Goal: Complete application form

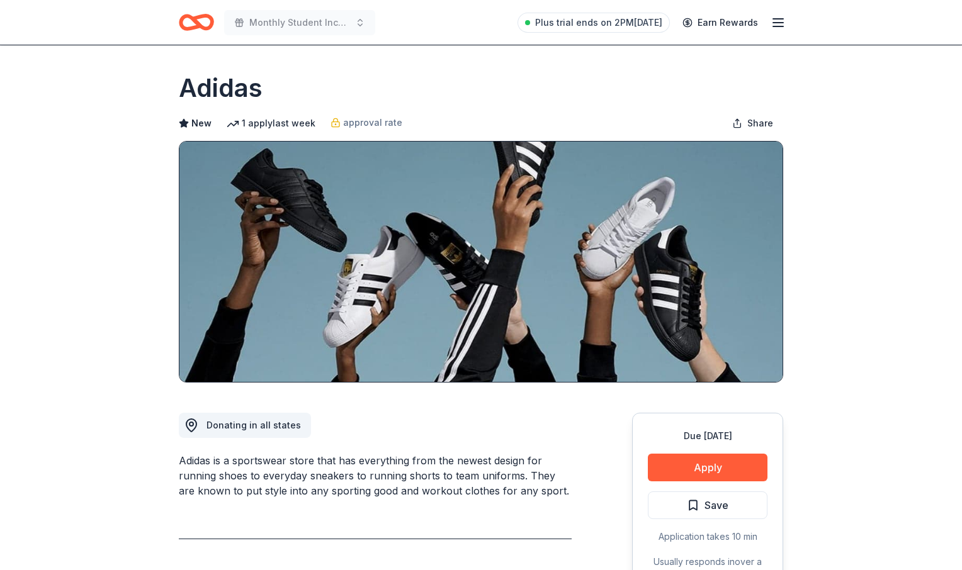
scroll to position [311, 0]
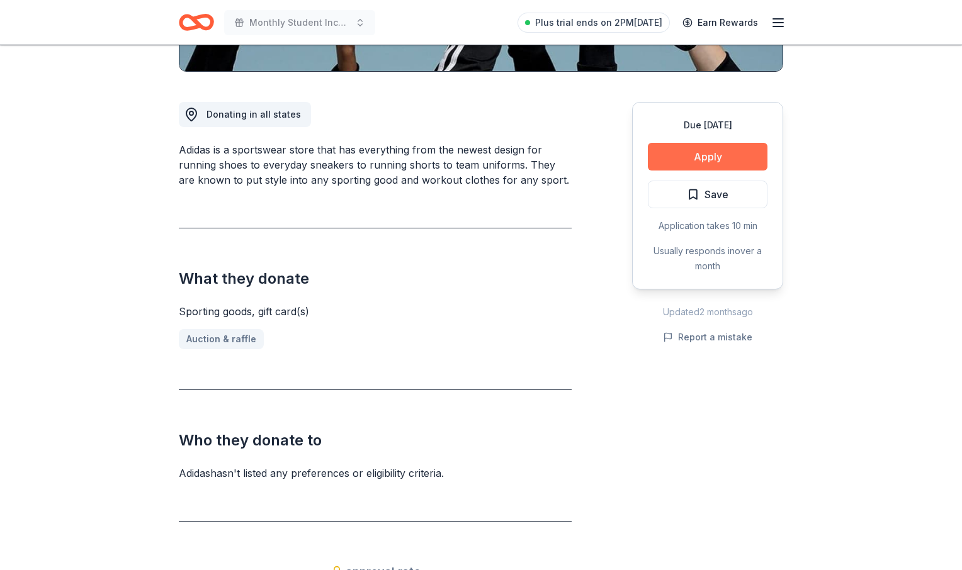
click at [715, 152] on button "Apply" at bounding box center [708, 157] width 120 height 28
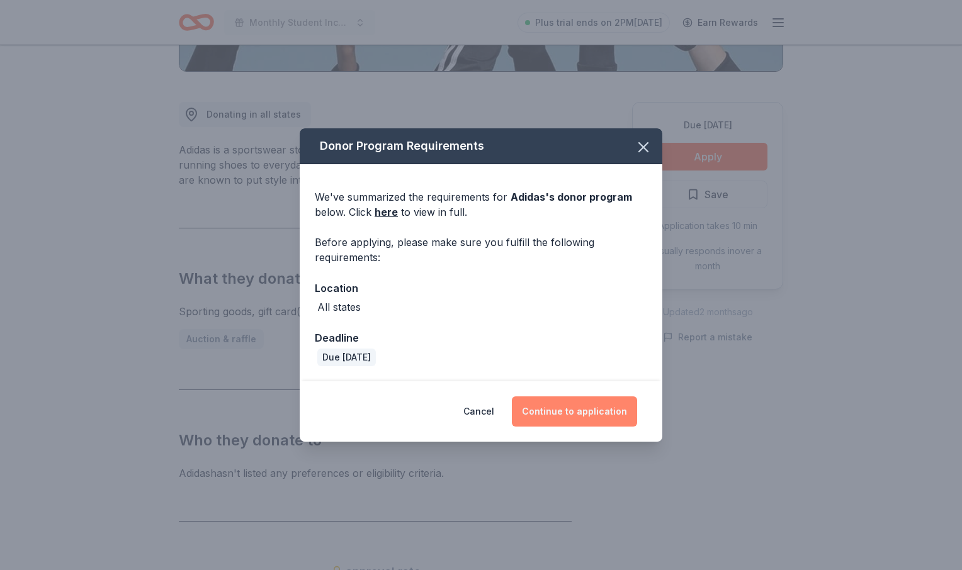
click at [545, 422] on button "Continue to application" at bounding box center [574, 412] width 125 height 30
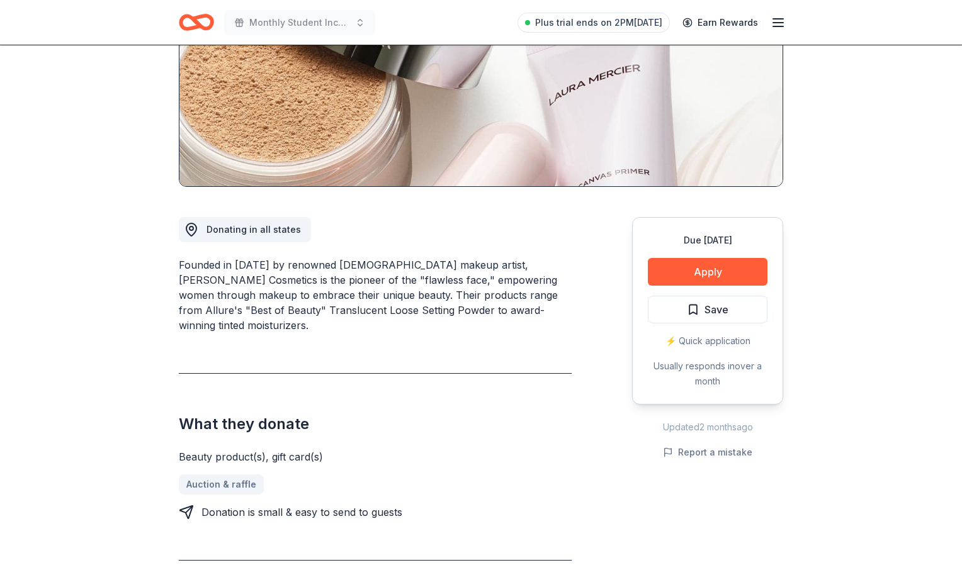
scroll to position [206, 0]
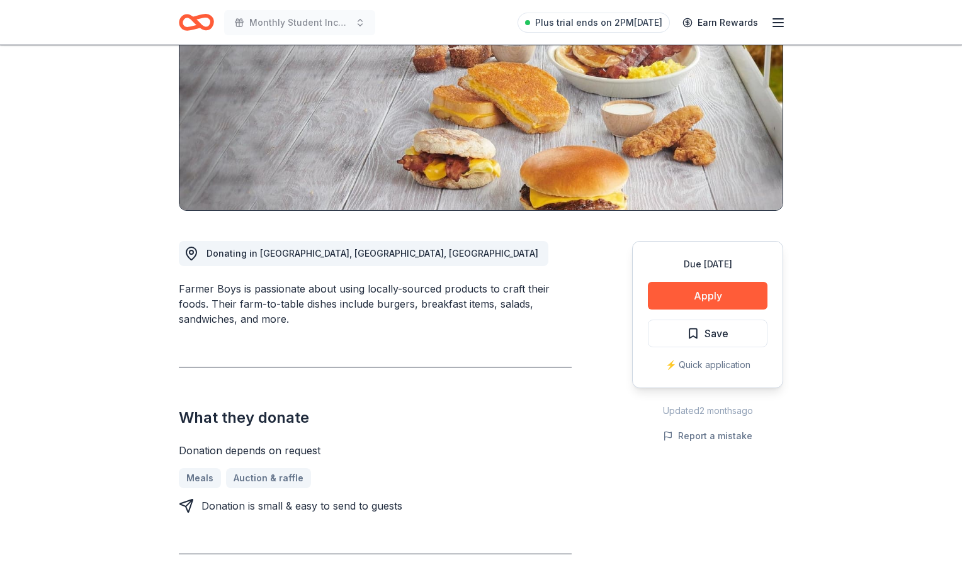
scroll to position [178, 0]
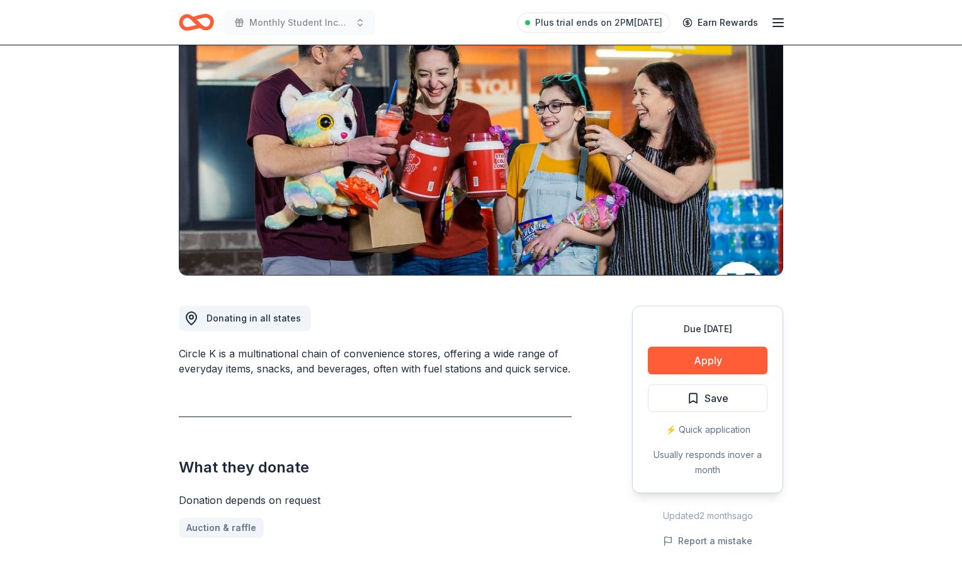
scroll to position [108, 0]
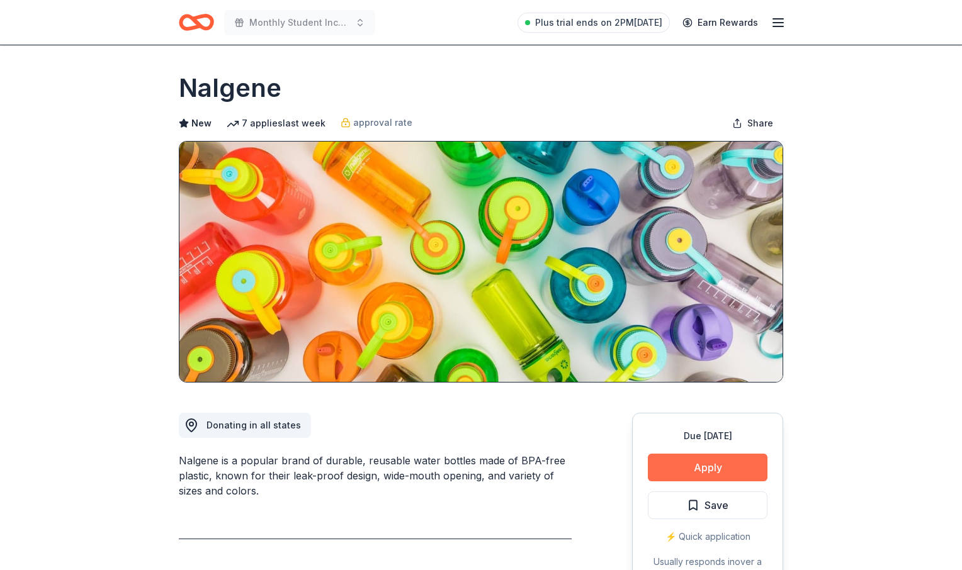
click at [689, 473] on button "Apply" at bounding box center [708, 468] width 120 height 28
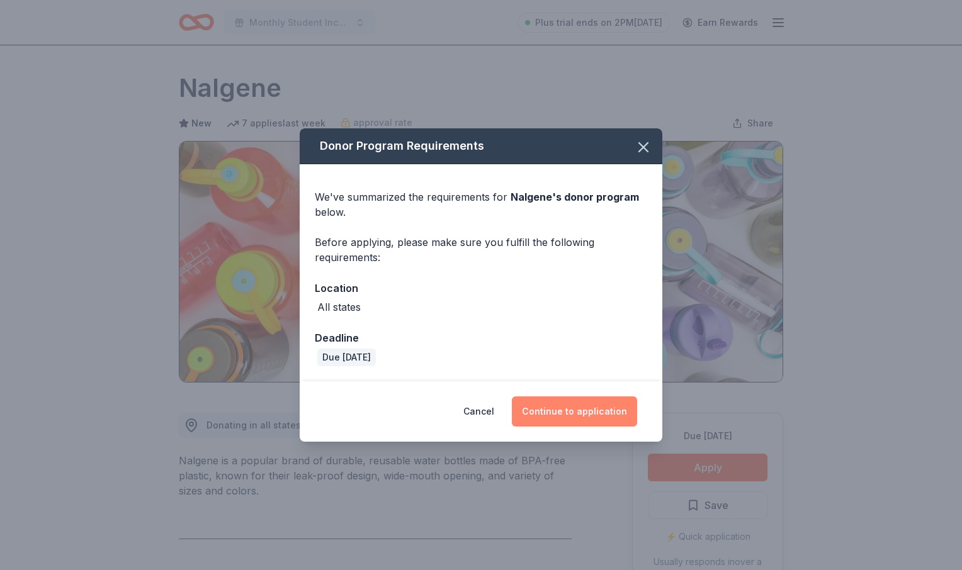
click at [562, 419] on button "Continue to application" at bounding box center [574, 412] width 125 height 30
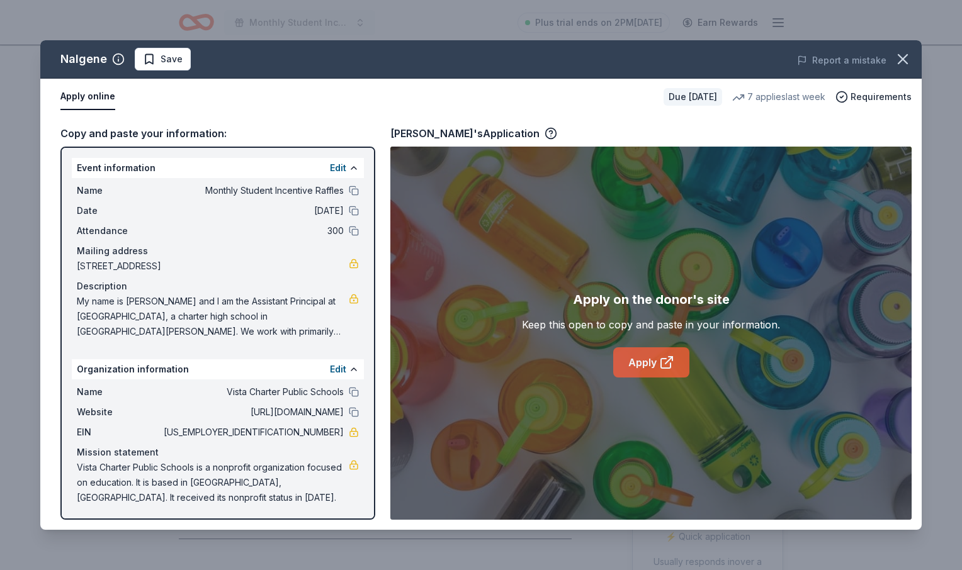
click at [644, 370] on link "Apply" at bounding box center [651, 363] width 76 height 30
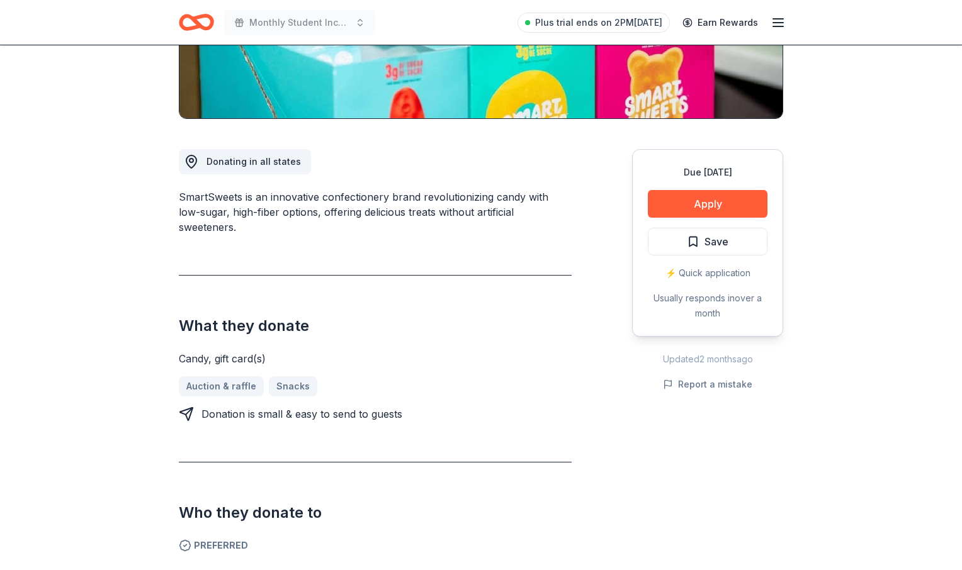
scroll to position [271, 0]
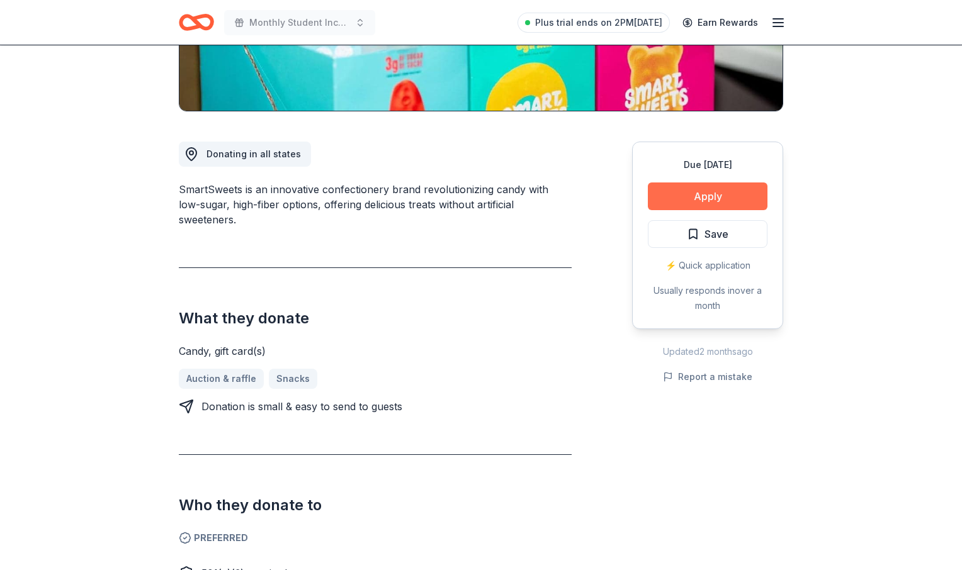
click at [694, 198] on button "Apply" at bounding box center [708, 197] width 120 height 28
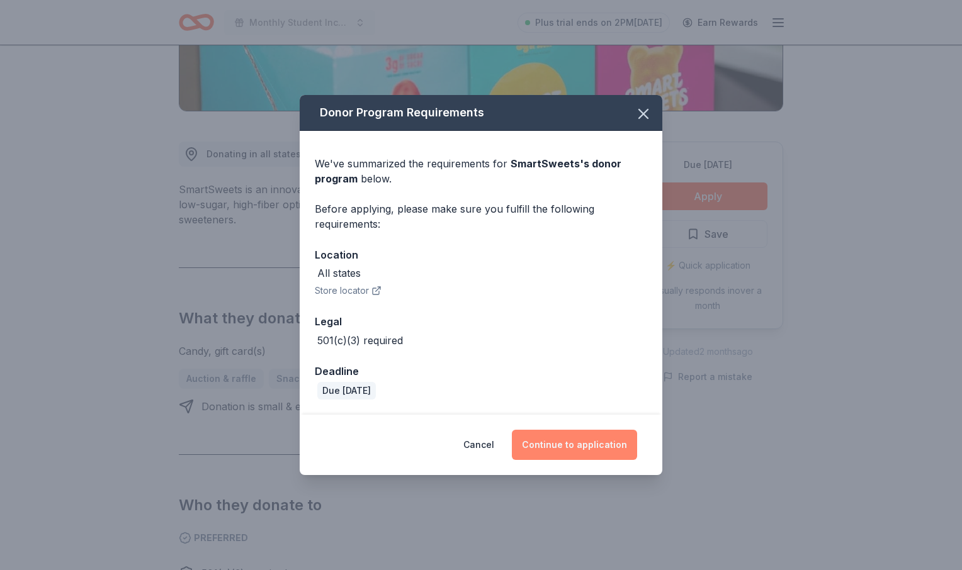
click at [556, 445] on button "Continue to application" at bounding box center [574, 445] width 125 height 30
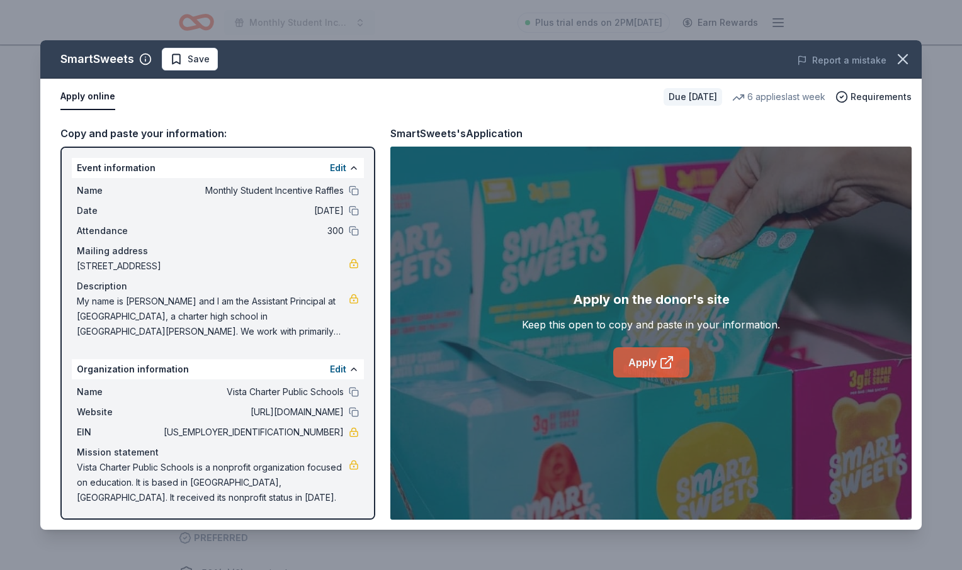
click at [643, 361] on link "Apply" at bounding box center [651, 363] width 76 height 30
click at [638, 360] on link "Apply" at bounding box center [651, 363] width 76 height 30
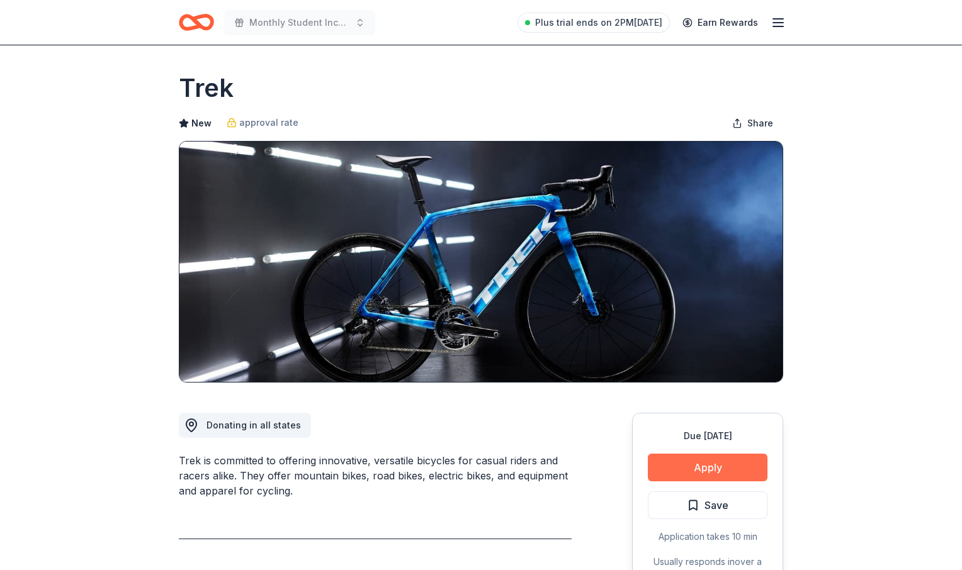
click at [682, 469] on button "Apply" at bounding box center [708, 468] width 120 height 28
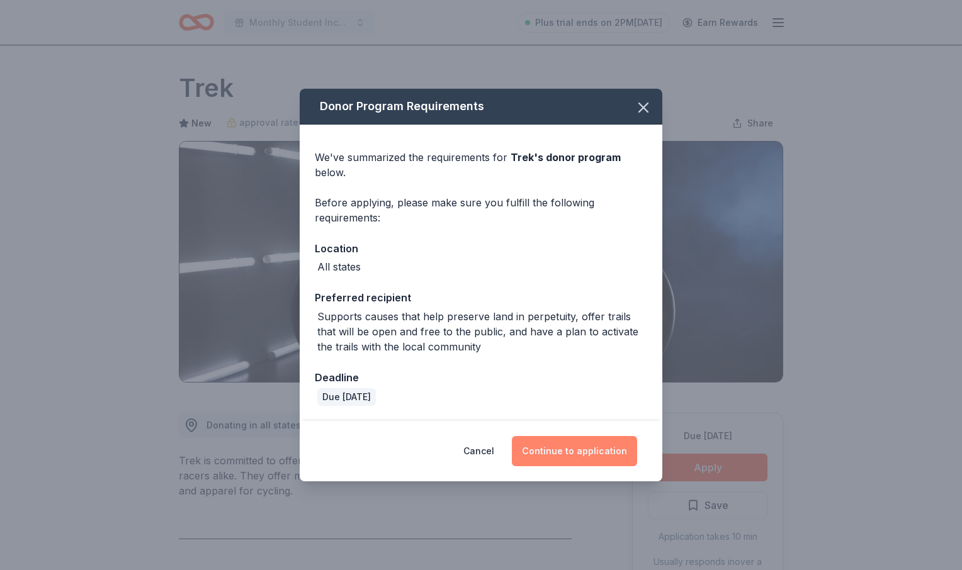
click at [589, 465] on button "Continue to application" at bounding box center [574, 451] width 125 height 30
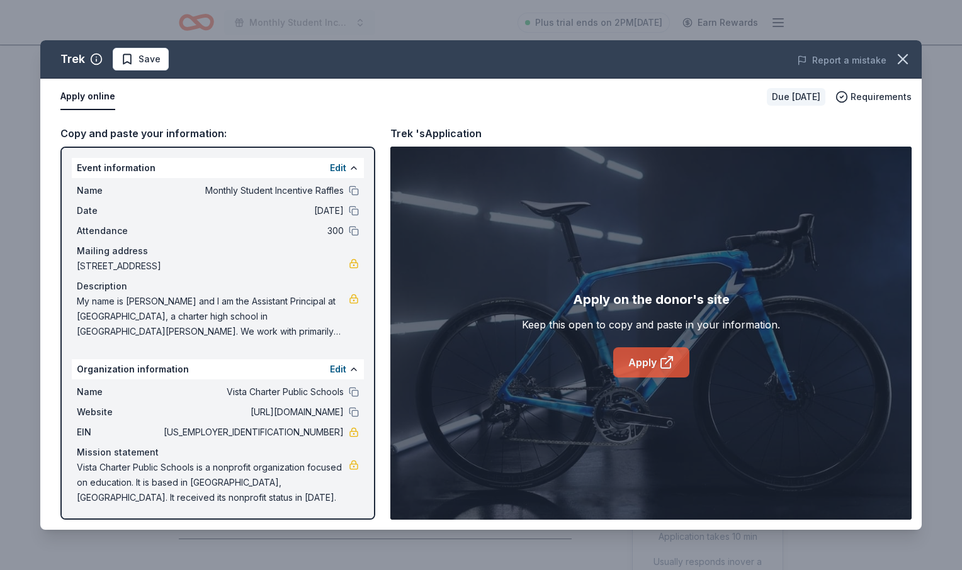
click at [654, 374] on link "Apply" at bounding box center [651, 363] width 76 height 30
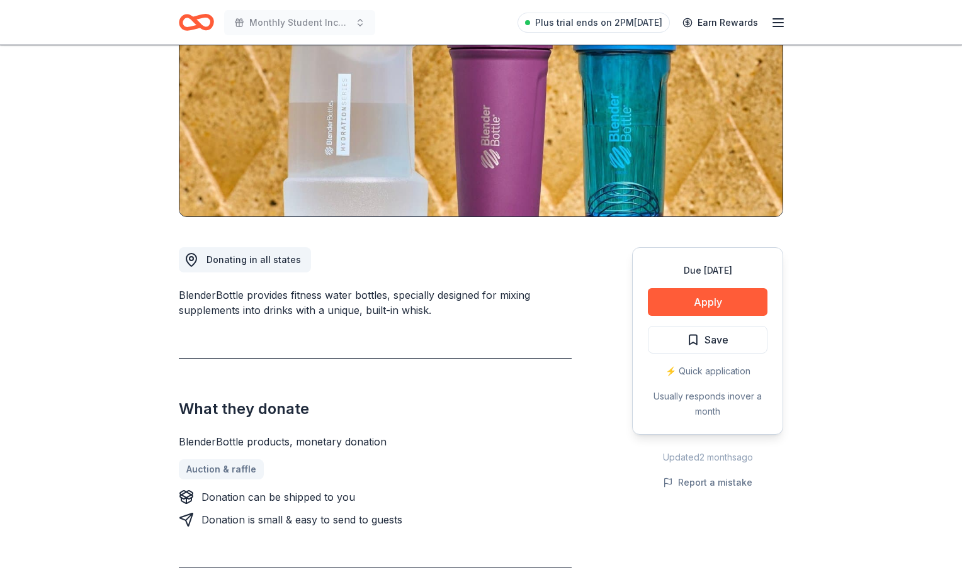
scroll to position [188, 0]
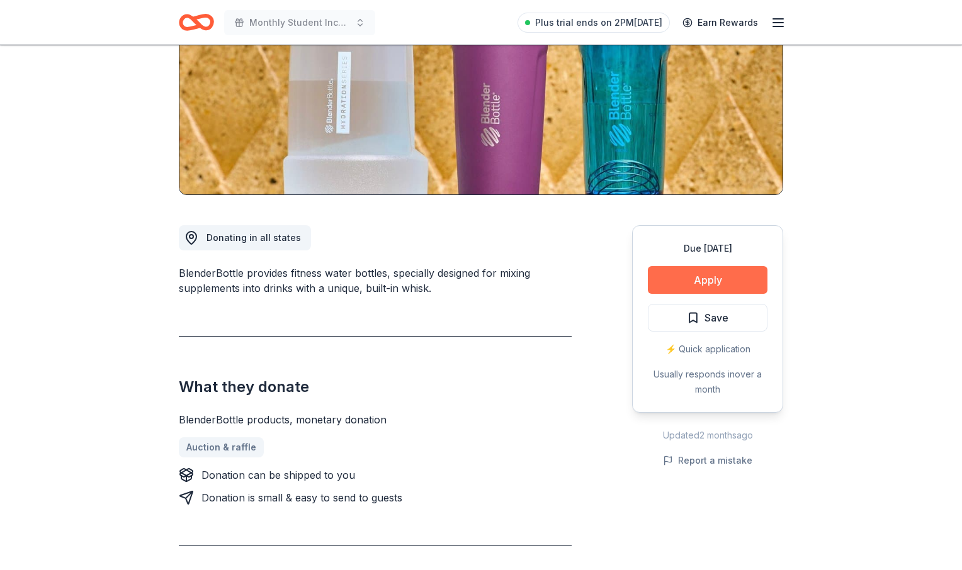
click at [725, 288] on button "Apply" at bounding box center [708, 280] width 120 height 28
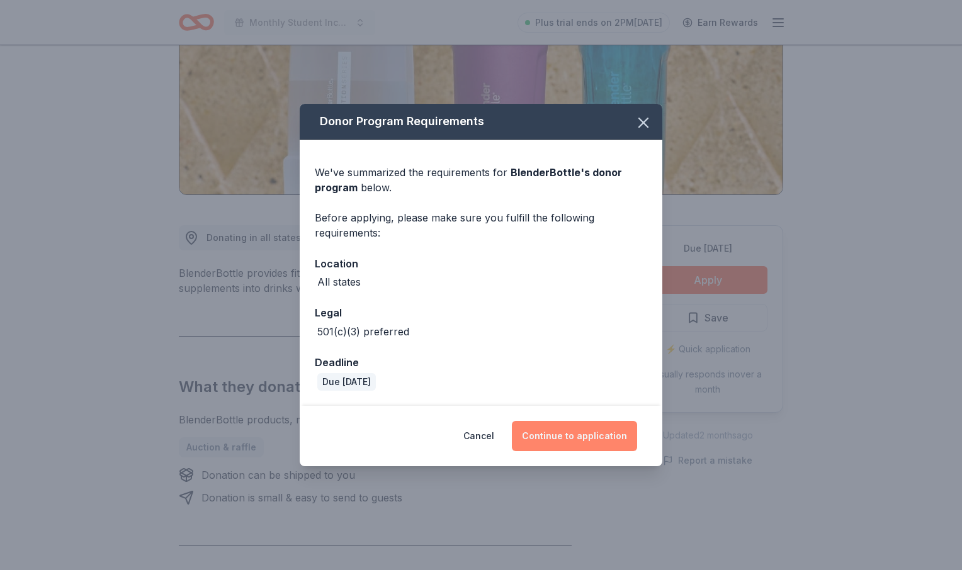
click at [614, 438] on button "Continue to application" at bounding box center [574, 436] width 125 height 30
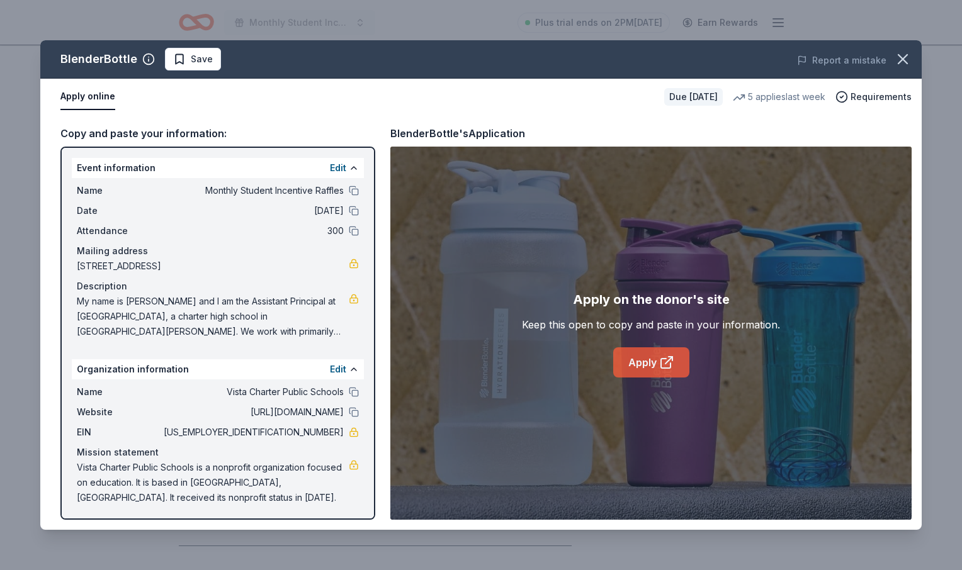
click at [638, 356] on link "Apply" at bounding box center [651, 363] width 76 height 30
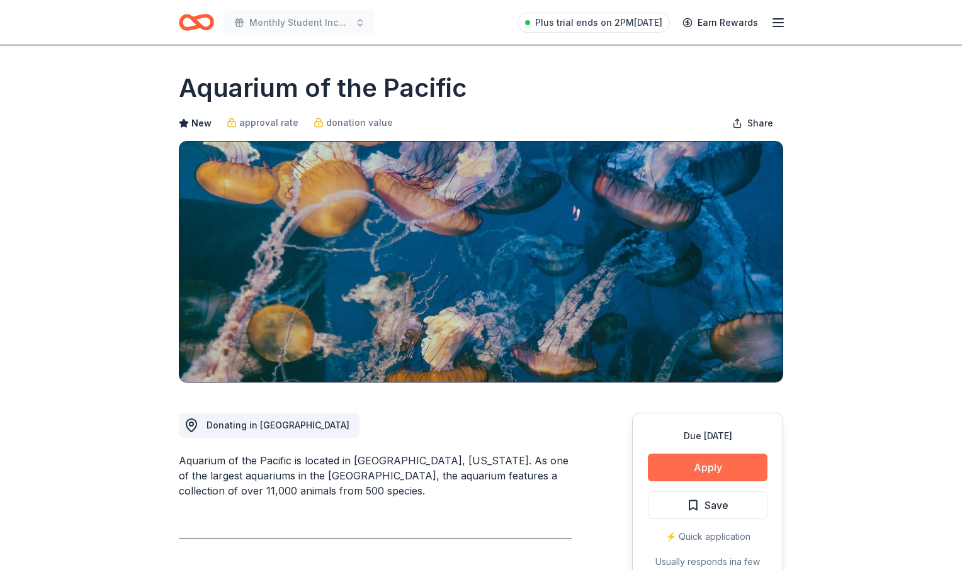
click at [716, 468] on button "Apply" at bounding box center [708, 468] width 120 height 28
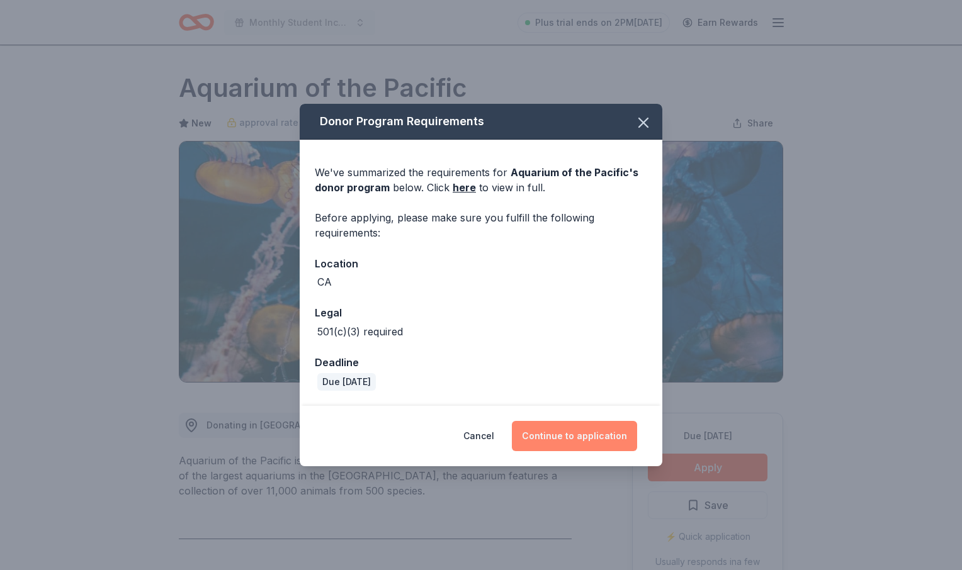
click at [567, 441] on button "Continue to application" at bounding box center [574, 436] width 125 height 30
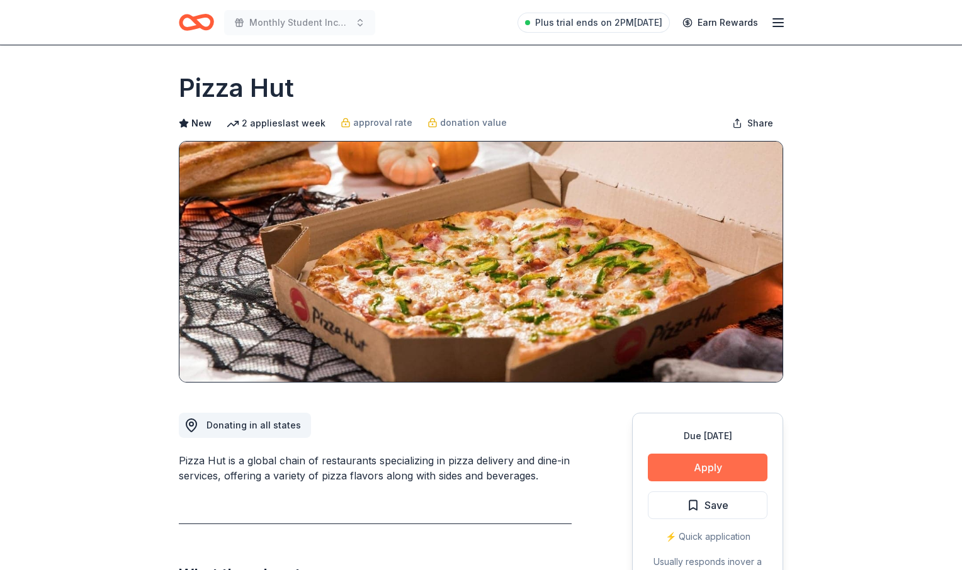
click at [692, 465] on button "Apply" at bounding box center [708, 468] width 120 height 28
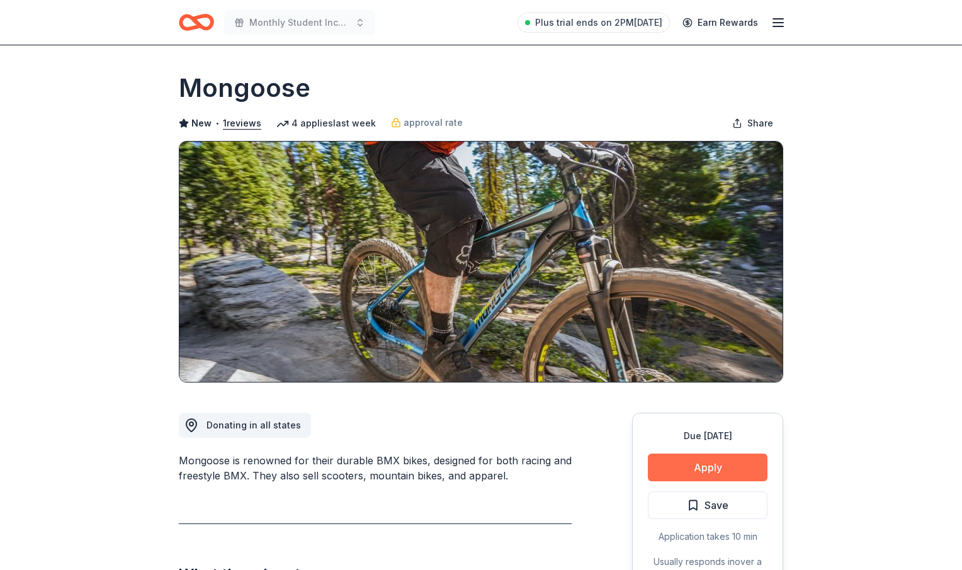
click at [692, 464] on button "Apply" at bounding box center [708, 468] width 120 height 28
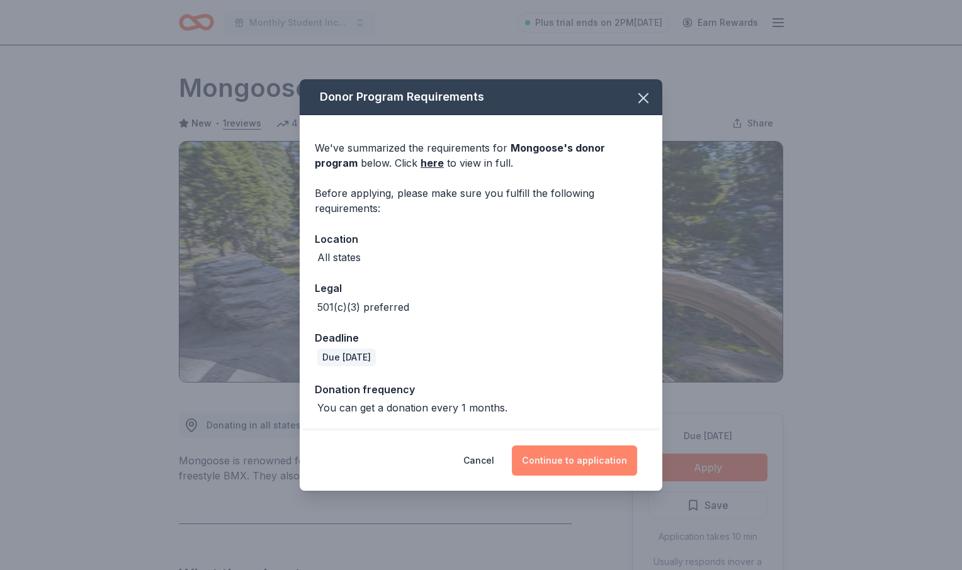
click at [629, 473] on button "Continue to application" at bounding box center [574, 461] width 125 height 30
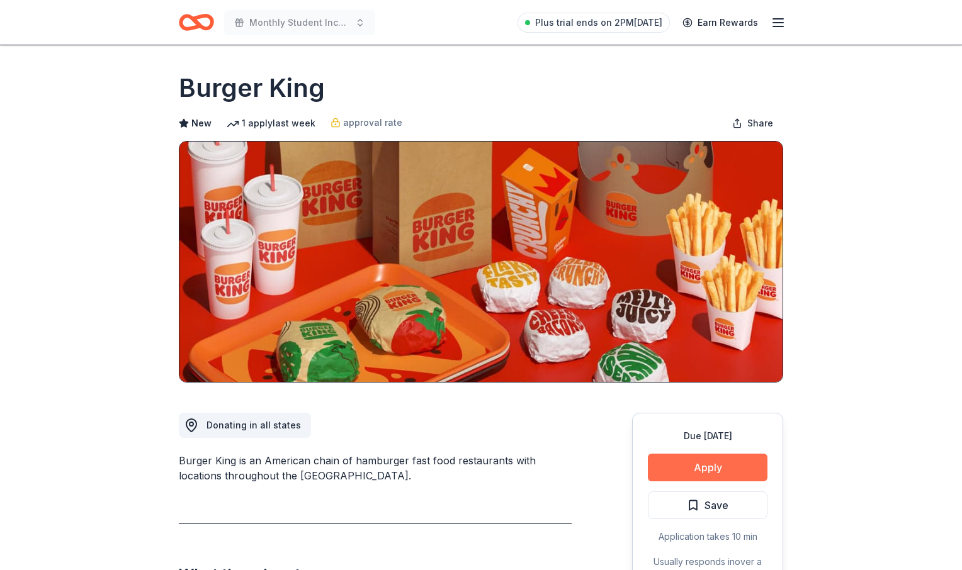
click at [721, 473] on button "Apply" at bounding box center [708, 468] width 120 height 28
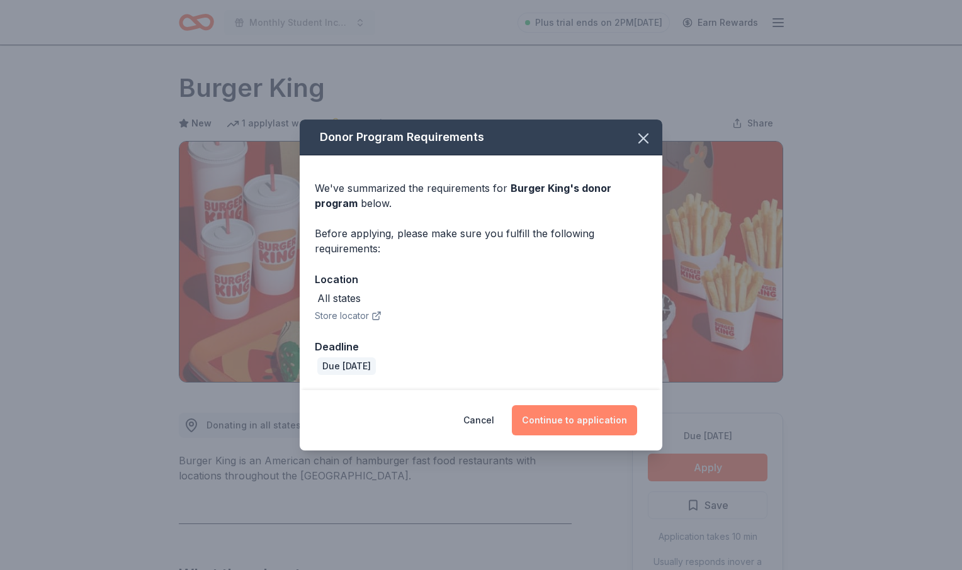
click at [585, 426] on button "Continue to application" at bounding box center [574, 420] width 125 height 30
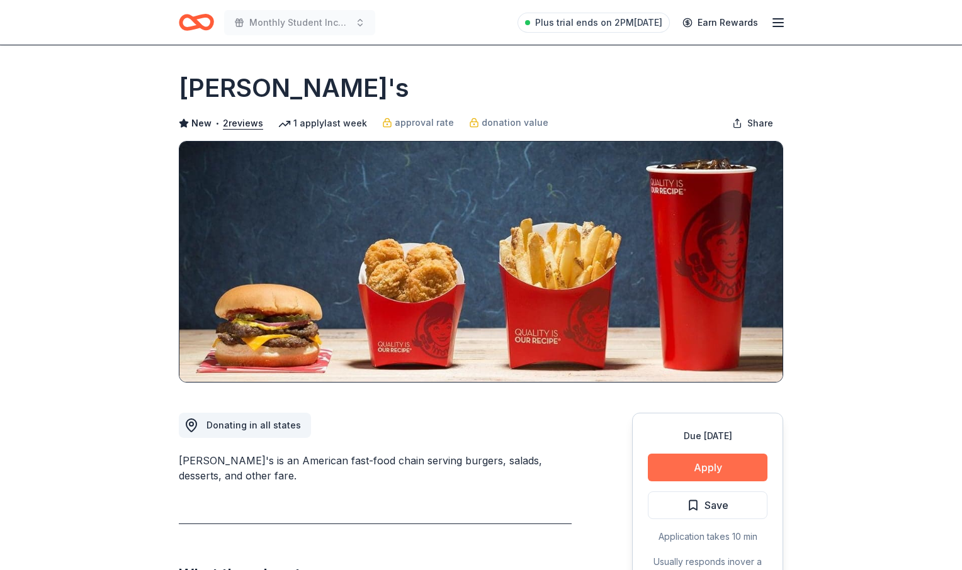
click at [692, 467] on button "Apply" at bounding box center [708, 468] width 120 height 28
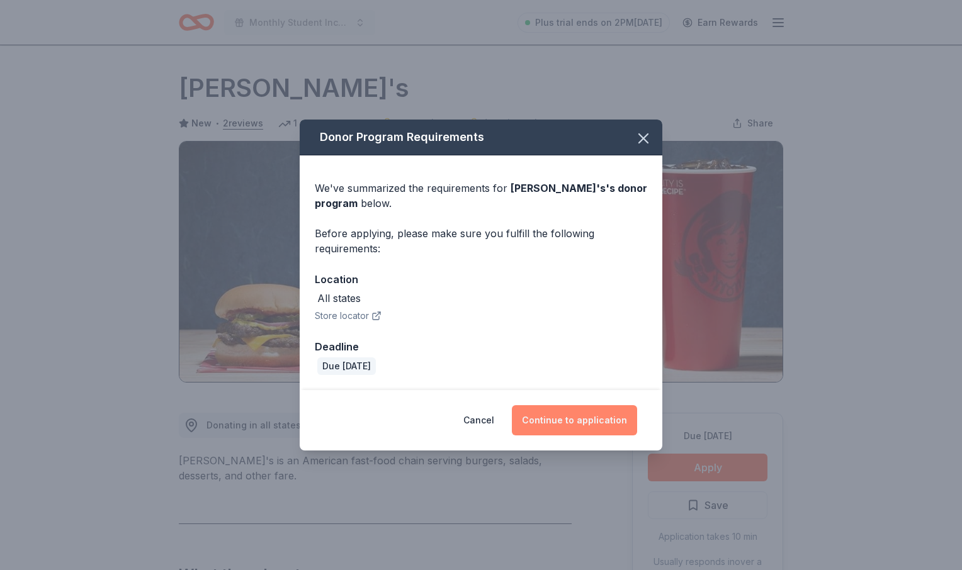
click at [592, 419] on button "Continue to application" at bounding box center [574, 420] width 125 height 30
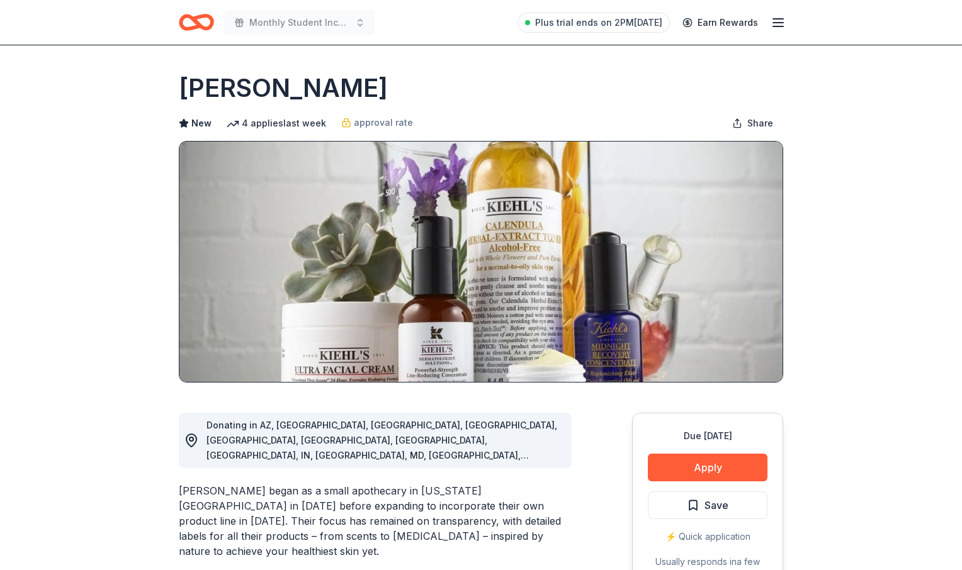
click at [716, 466] on button "Apply" at bounding box center [708, 468] width 120 height 28
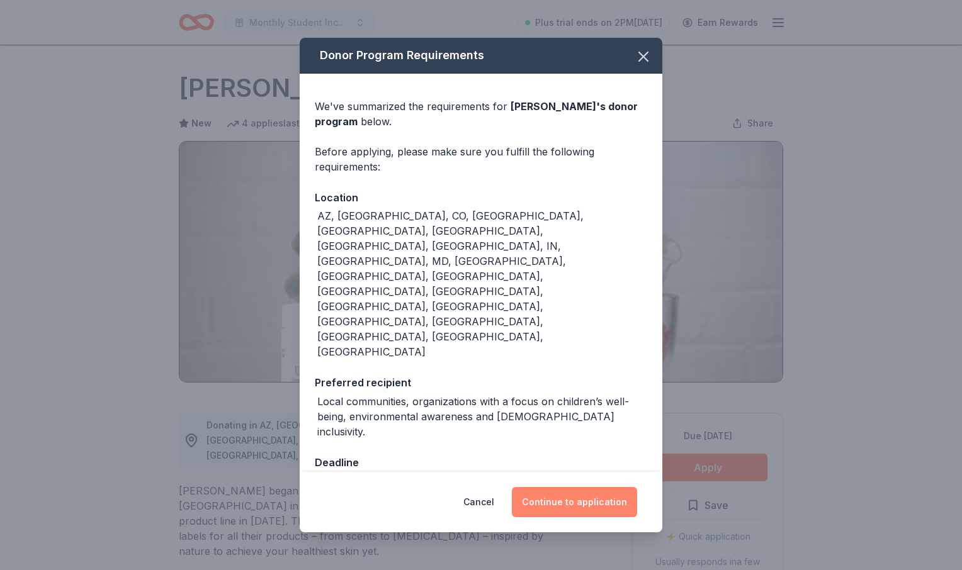
click at [564, 487] on button "Continue to application" at bounding box center [574, 502] width 125 height 30
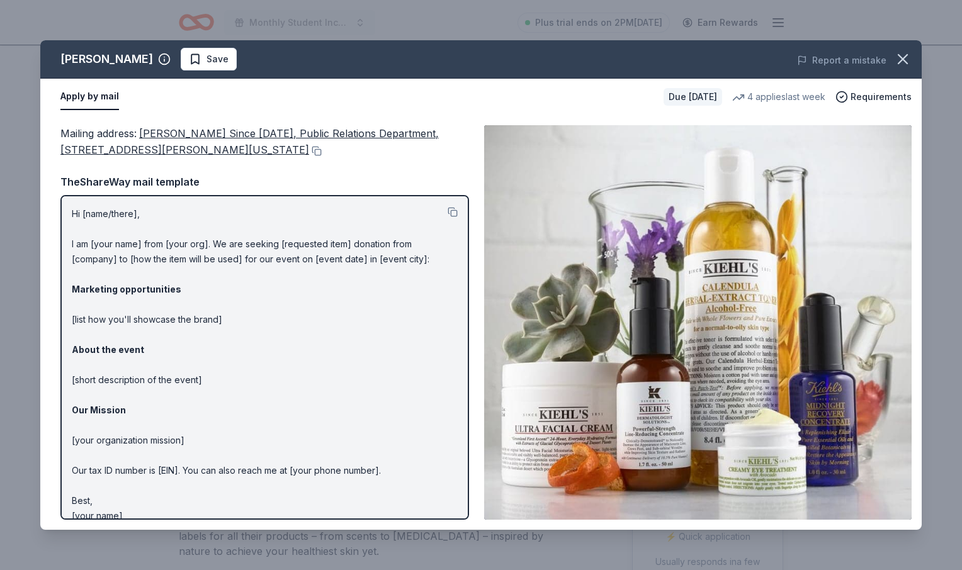
click at [439, 342] on p "Hi [name/there], I am [your name] from [your org]. We are seeking [requested it…" at bounding box center [265, 364] width 386 height 317
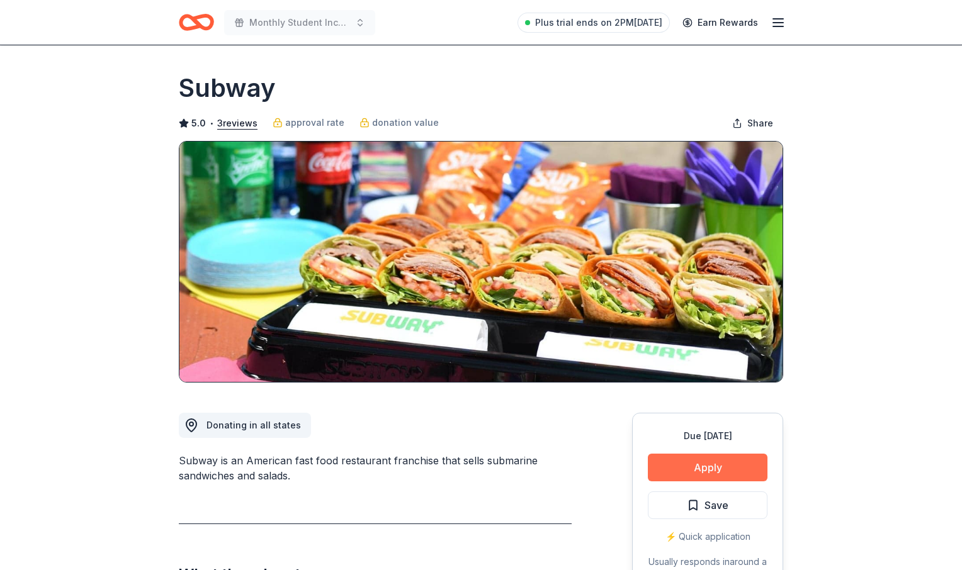
click at [707, 466] on button "Apply" at bounding box center [708, 468] width 120 height 28
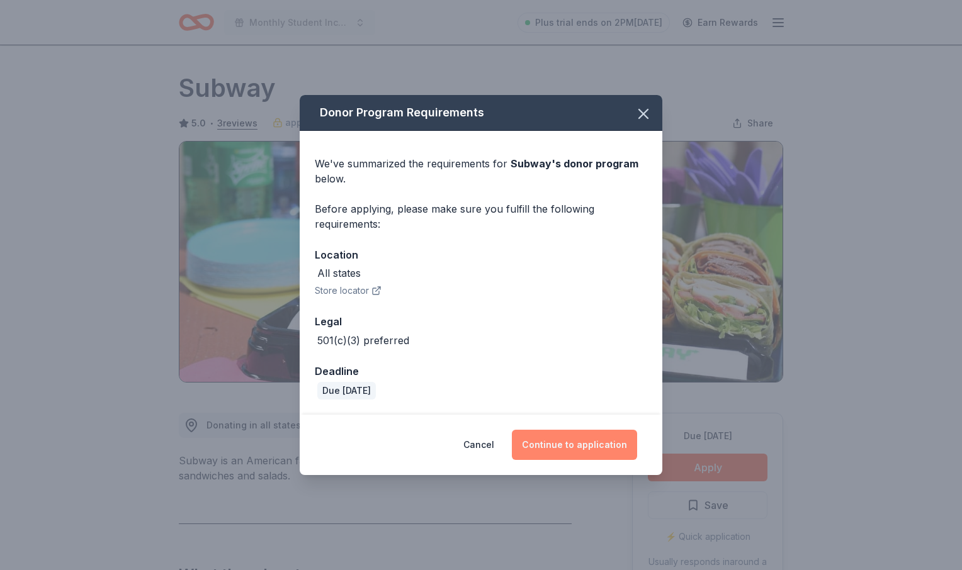
click at [589, 441] on button "Continue to application" at bounding box center [574, 445] width 125 height 30
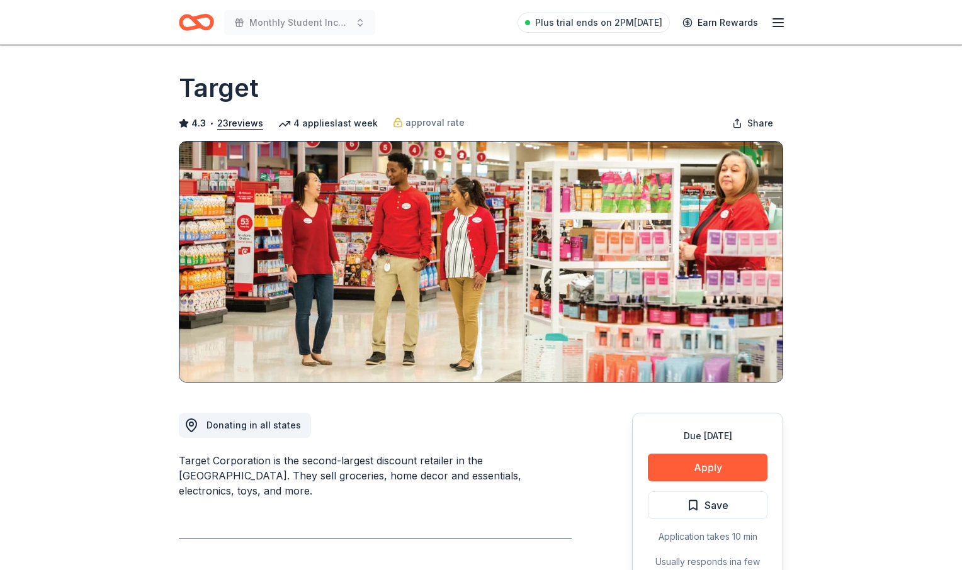
click at [687, 470] on button "Apply" at bounding box center [708, 468] width 120 height 28
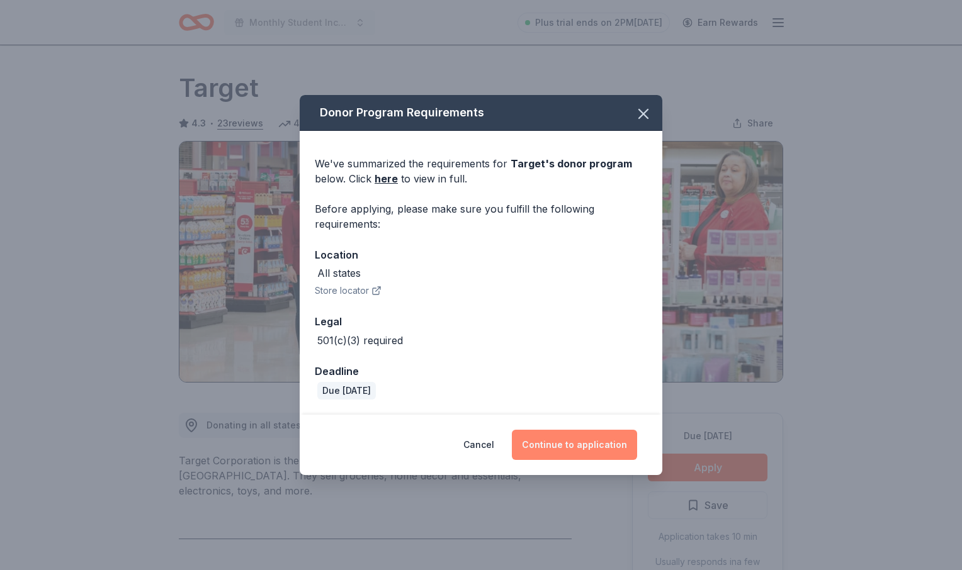
click at [605, 434] on button "Continue to application" at bounding box center [574, 445] width 125 height 30
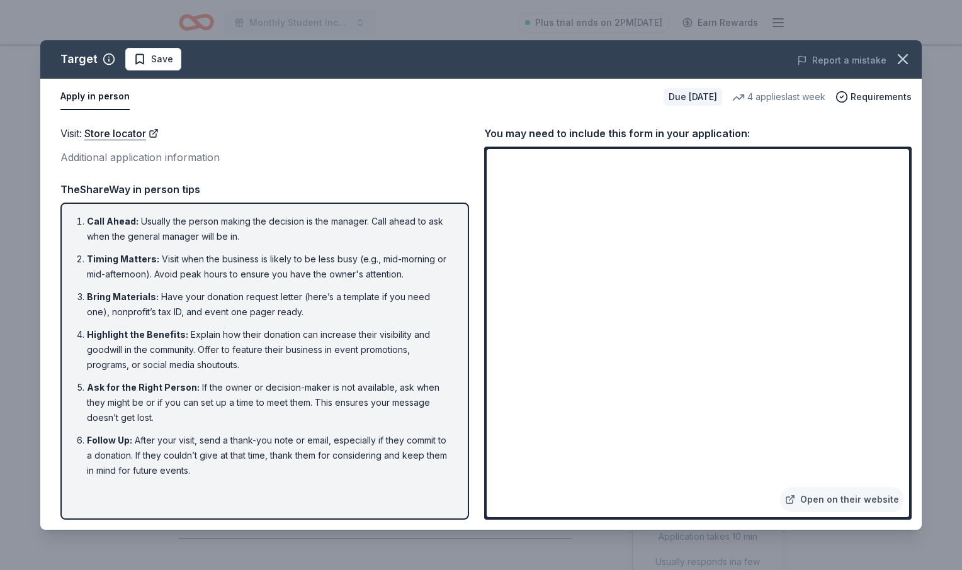
click at [477, 138] on div "Visit : Store locator Additional application information Visit : Store locator …" at bounding box center [480, 322] width 881 height 415
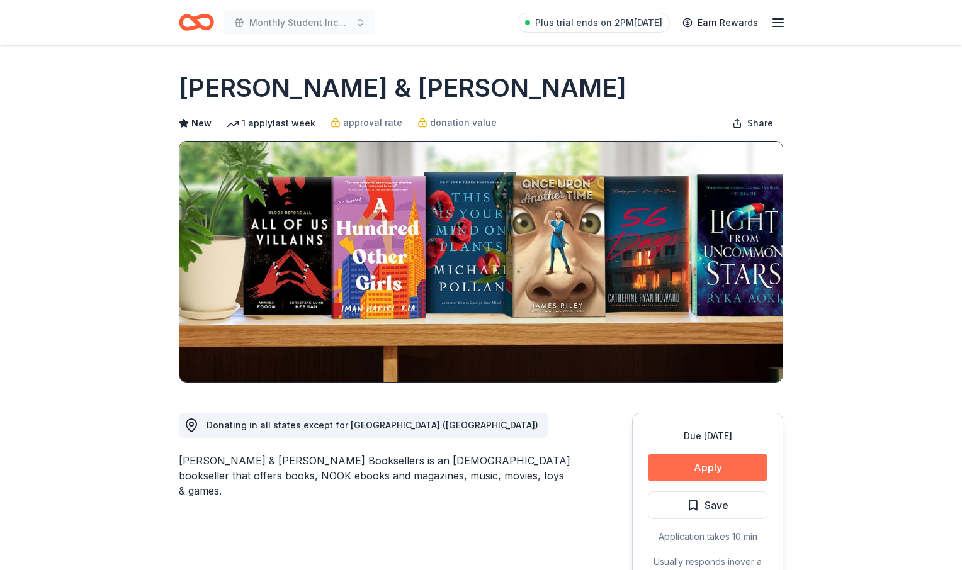
click at [696, 470] on button "Apply" at bounding box center [708, 468] width 120 height 28
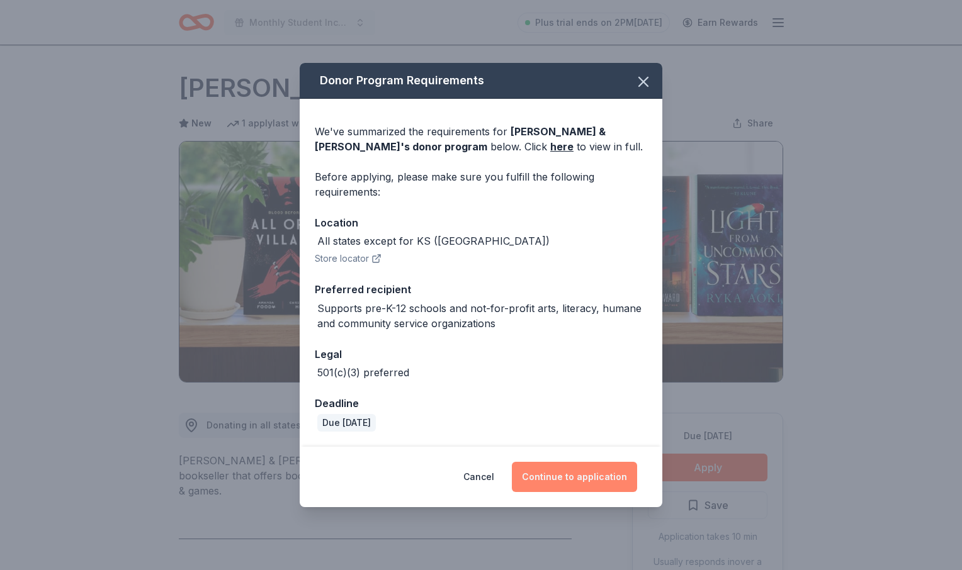
click at [574, 472] on button "Continue to application" at bounding box center [574, 477] width 125 height 30
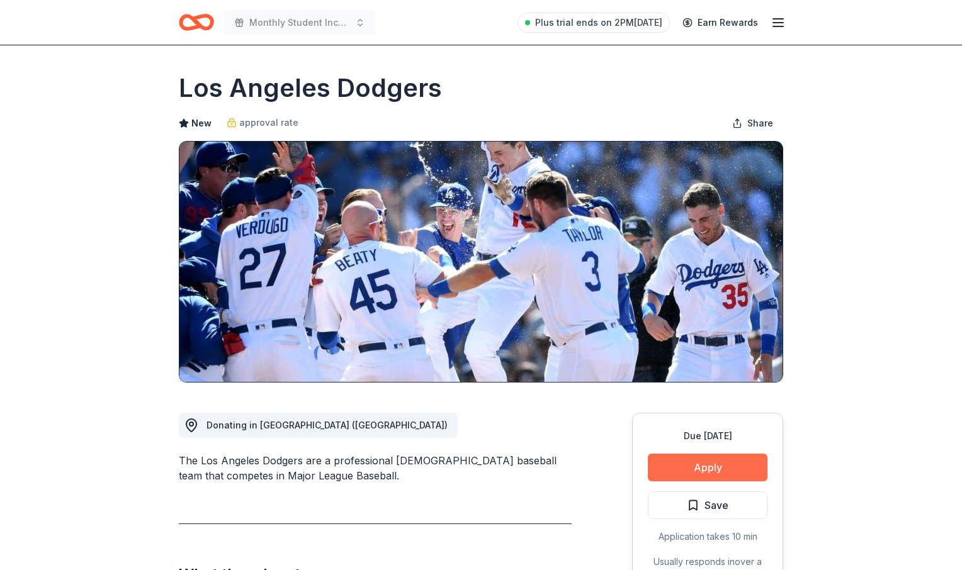
click at [714, 465] on button "Apply" at bounding box center [708, 468] width 120 height 28
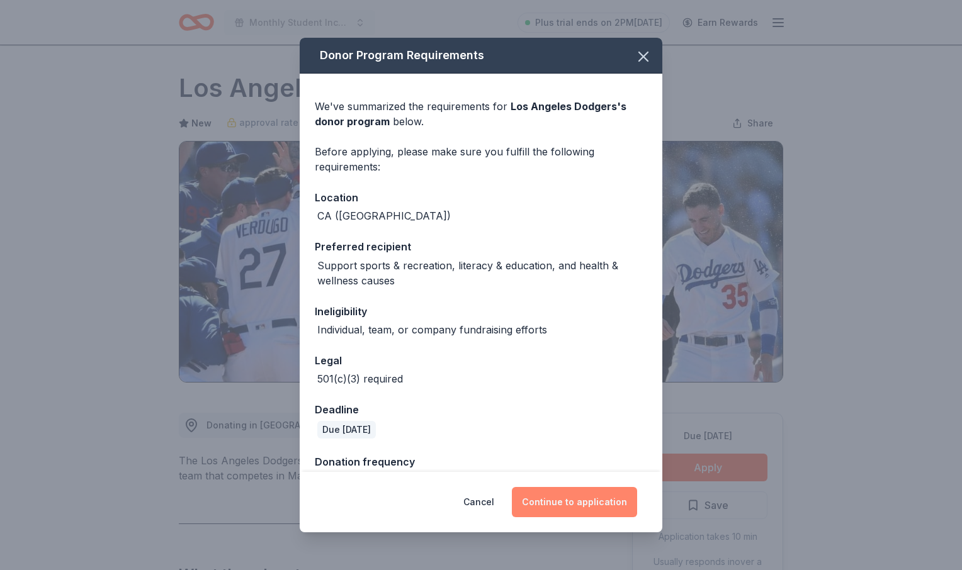
click at [566, 507] on button "Continue to application" at bounding box center [574, 502] width 125 height 30
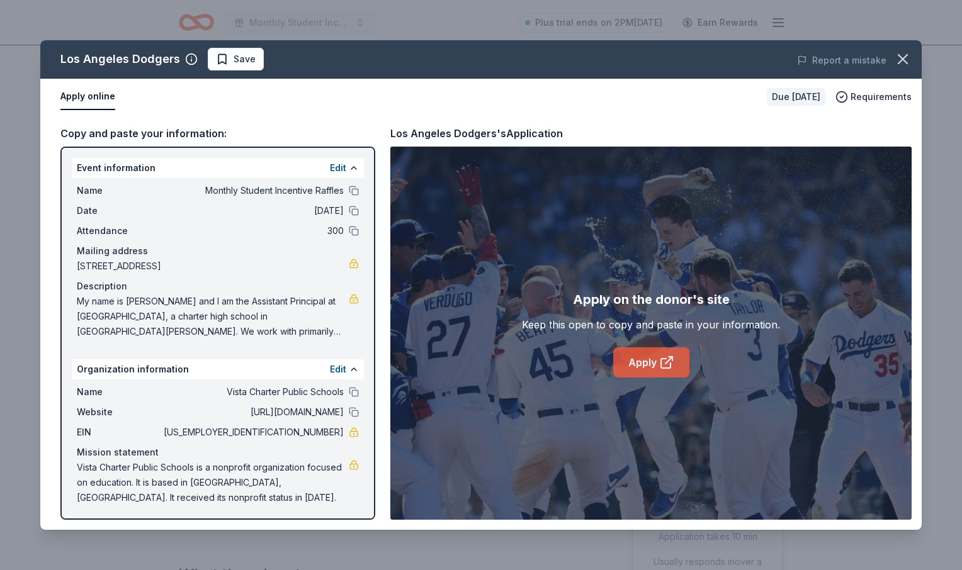
click at [623, 371] on link "Apply" at bounding box center [651, 363] width 76 height 30
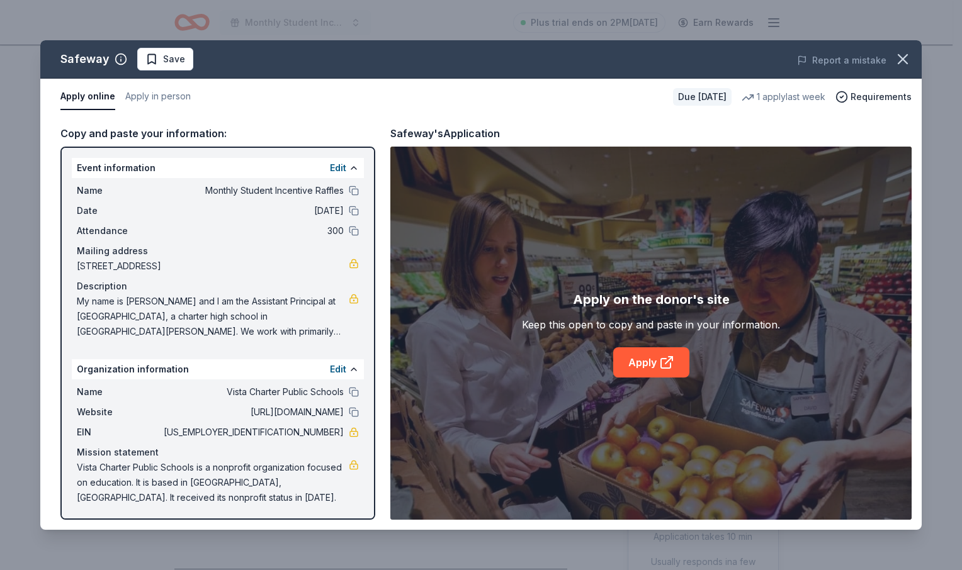
scroll to position [28, 0]
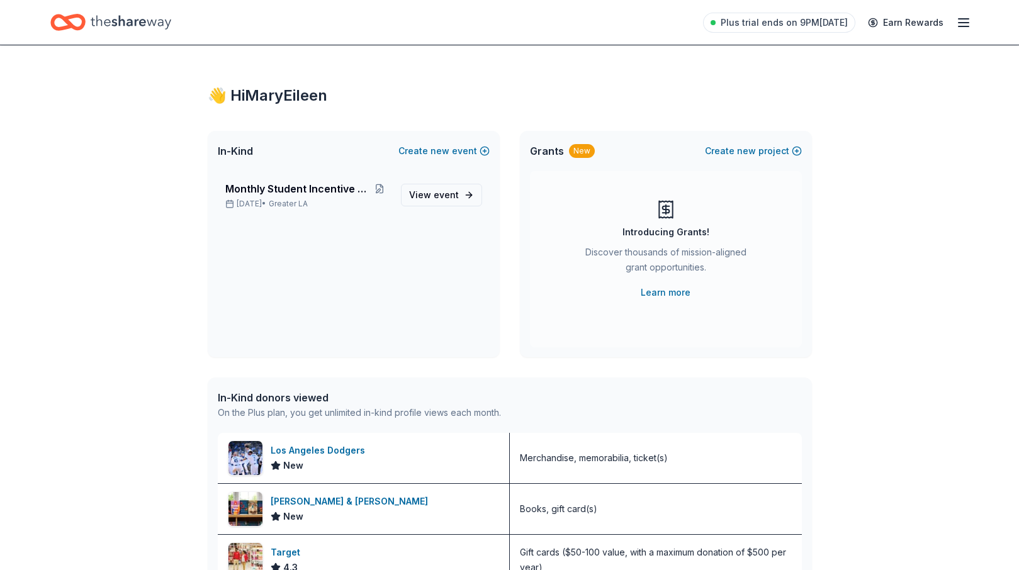
click at [958, 23] on icon "button" at bounding box center [963, 22] width 15 height 15
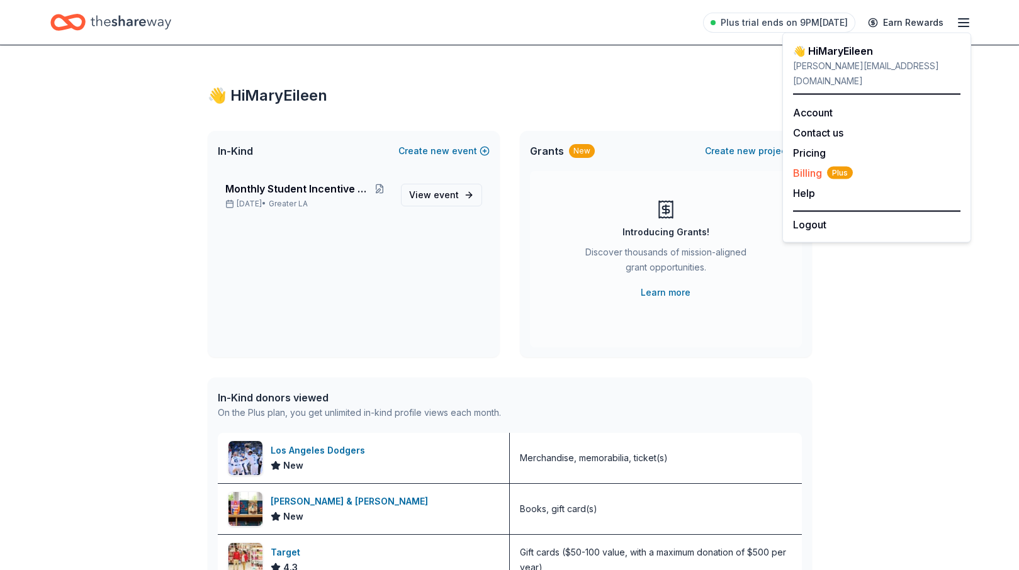
click at [811, 166] on span "Billing Plus" at bounding box center [823, 173] width 60 height 15
